Goal: Information Seeking & Learning: Check status

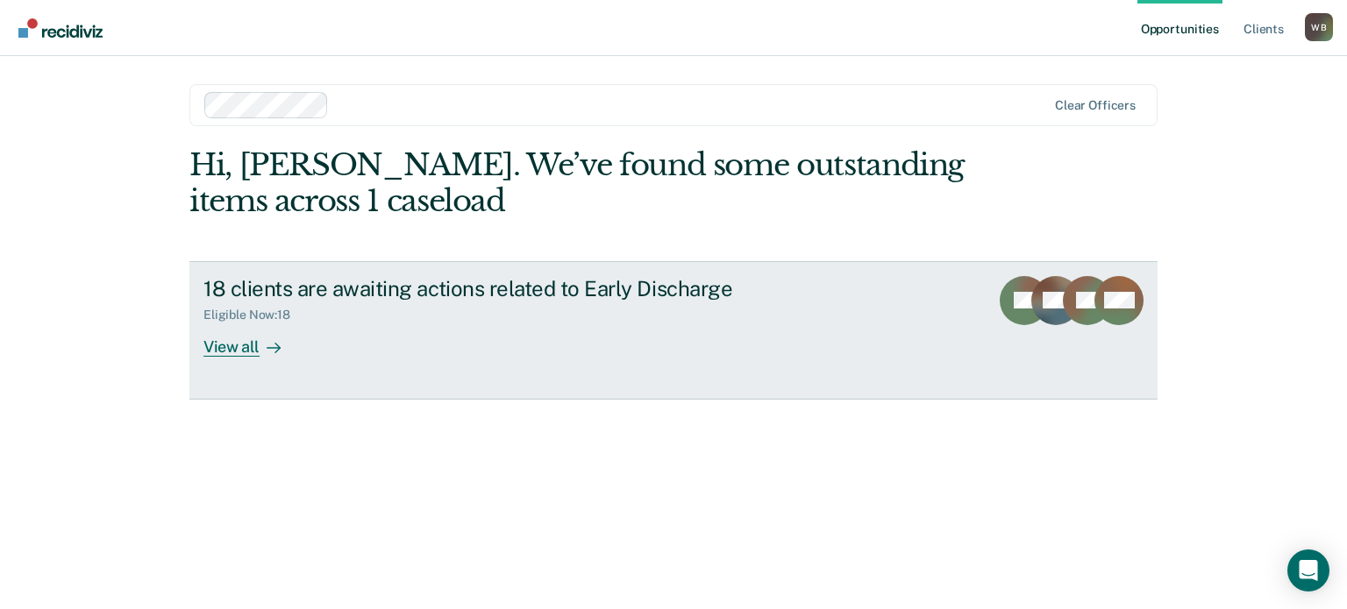
click at [253, 339] on div "View all" at bounding box center [252, 340] width 98 height 34
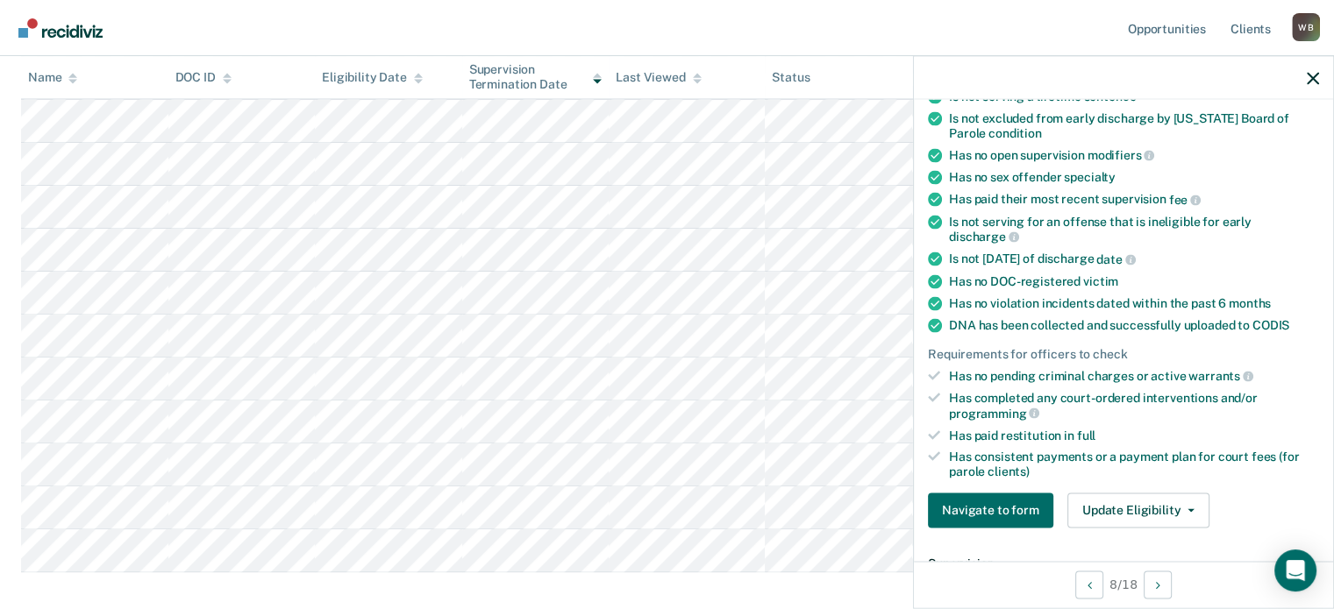
scroll to position [263, 0]
